Goal: Transaction & Acquisition: Purchase product/service

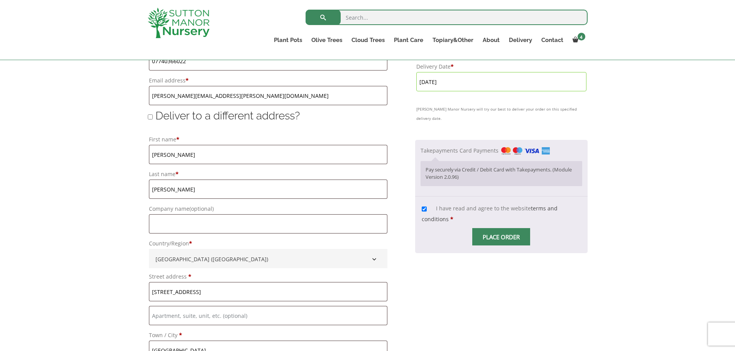
scroll to position [544, 0]
click at [501, 239] on span "Checkout" at bounding box center [501, 239] width 0 height 0
click at [505, 230] on input "Place order" at bounding box center [501, 238] width 58 height 17
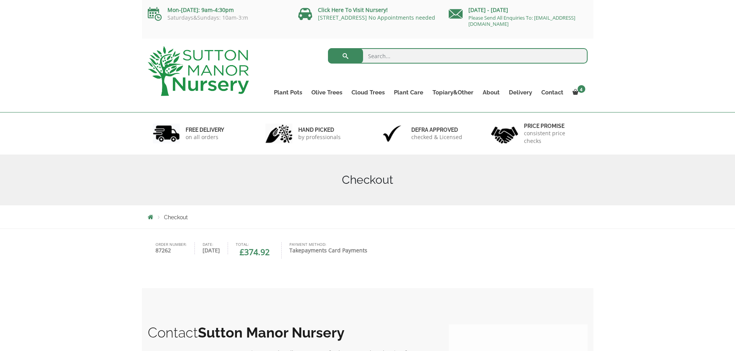
scroll to position [68, 0]
